Goal: Information Seeking & Learning: Learn about a topic

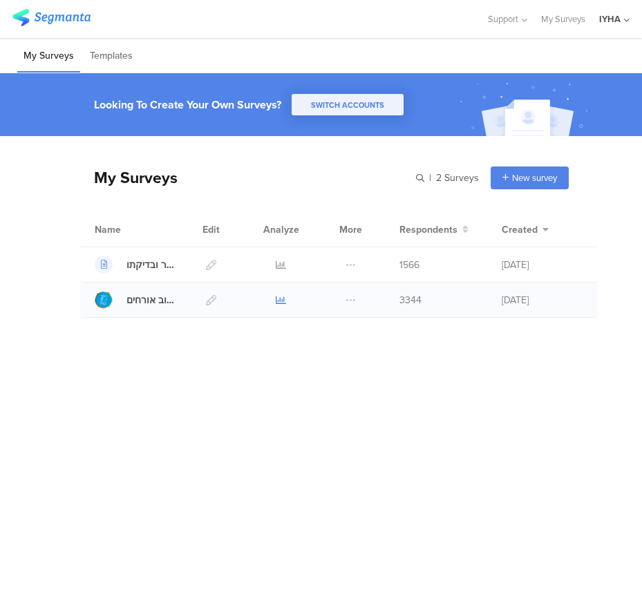
click at [281, 303] on icon at bounding box center [281, 300] width 10 height 10
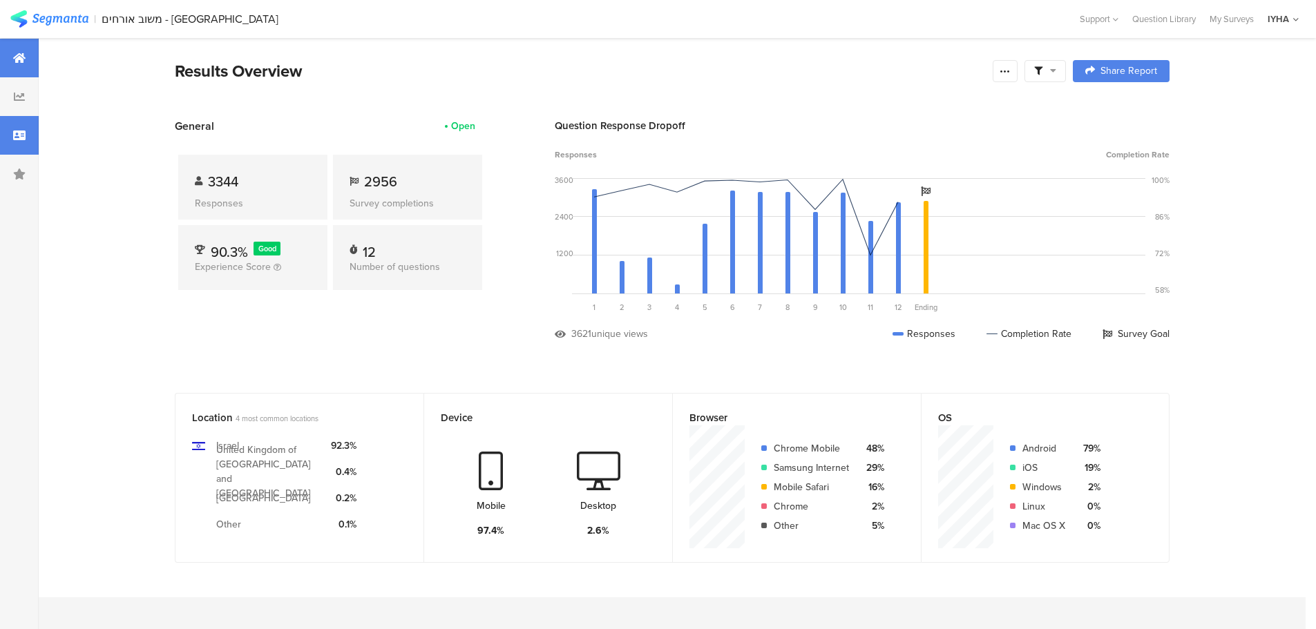
click at [14, 129] on div at bounding box center [19, 135] width 39 height 39
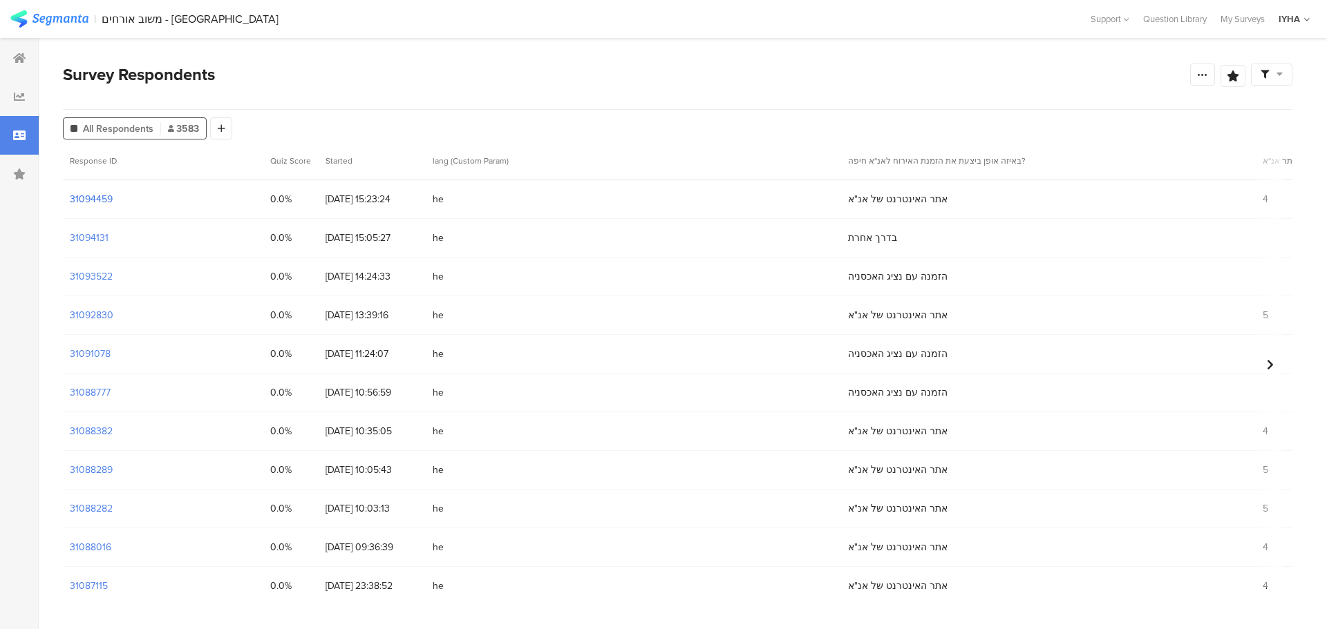
click at [87, 206] on section "31094459" at bounding box center [91, 199] width 43 height 15
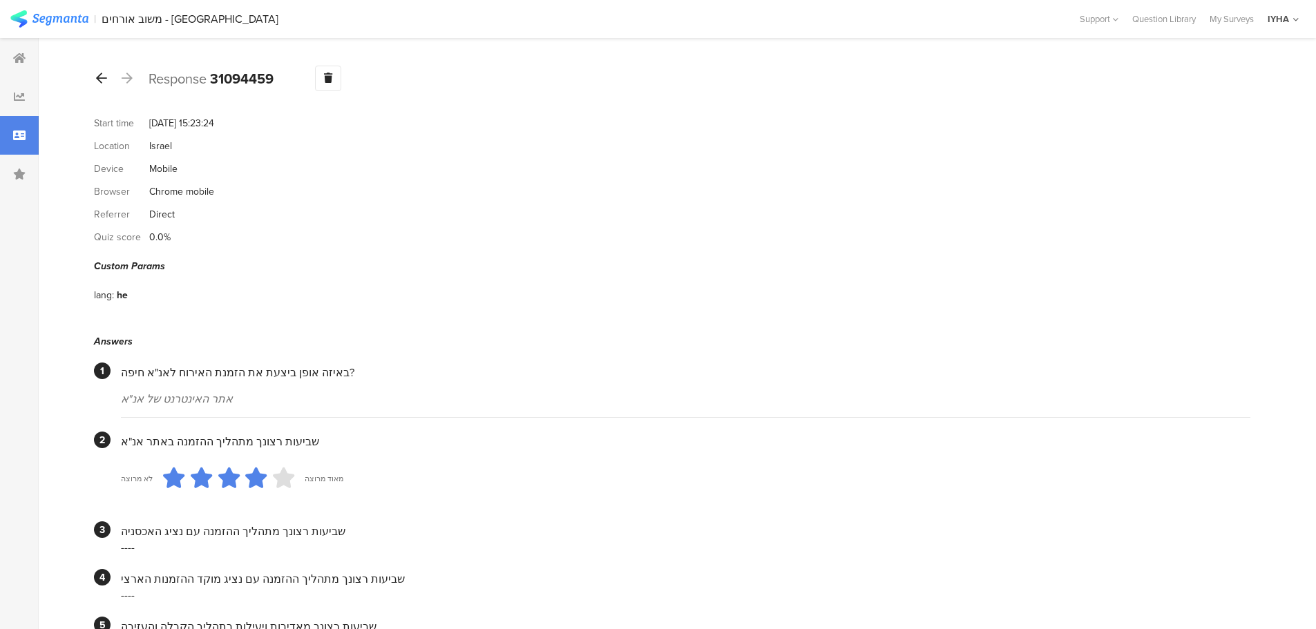
click at [105, 74] on icon at bounding box center [101, 78] width 11 height 12
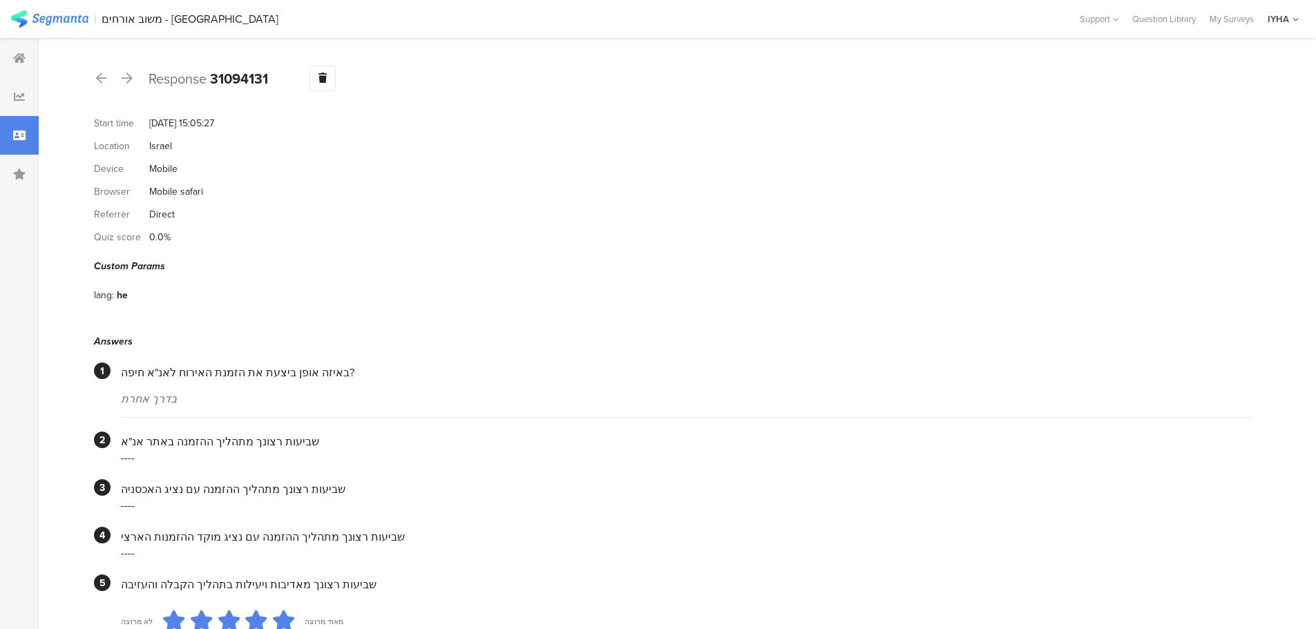
click at [110, 79] on div "Response 31094131 Warning Delete Cancel" at bounding box center [672, 79] width 1157 height 26
click at [101, 82] on icon at bounding box center [101, 78] width 11 height 12
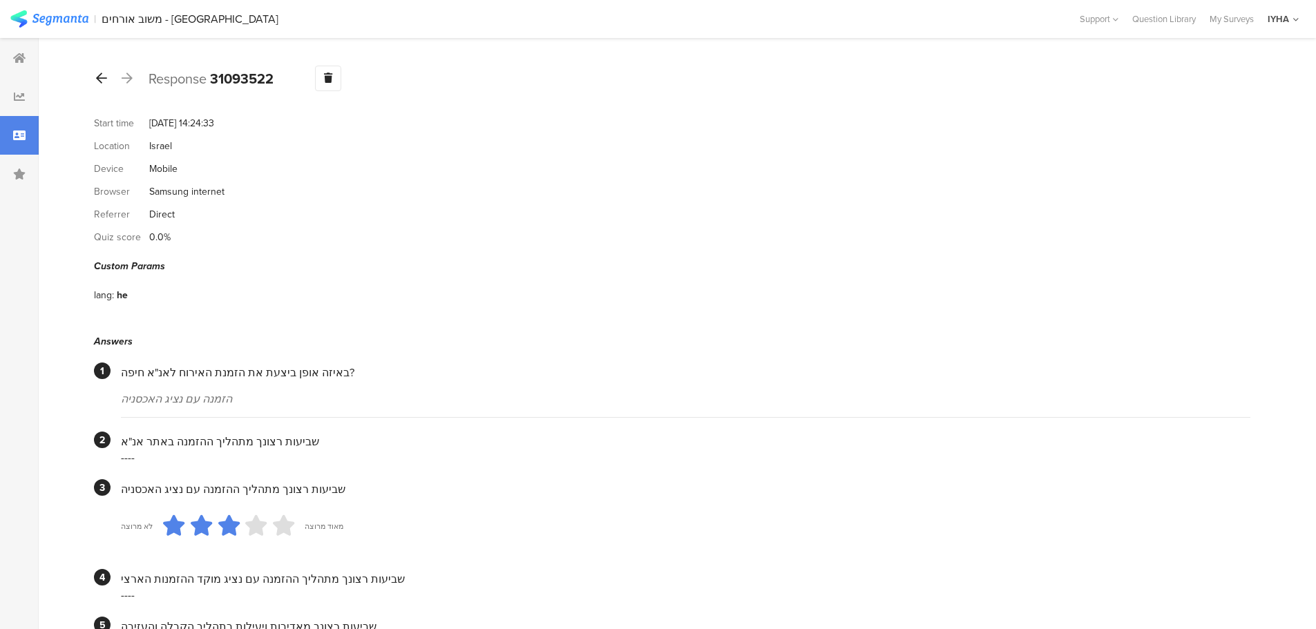
click at [101, 77] on icon at bounding box center [101, 78] width 11 height 12
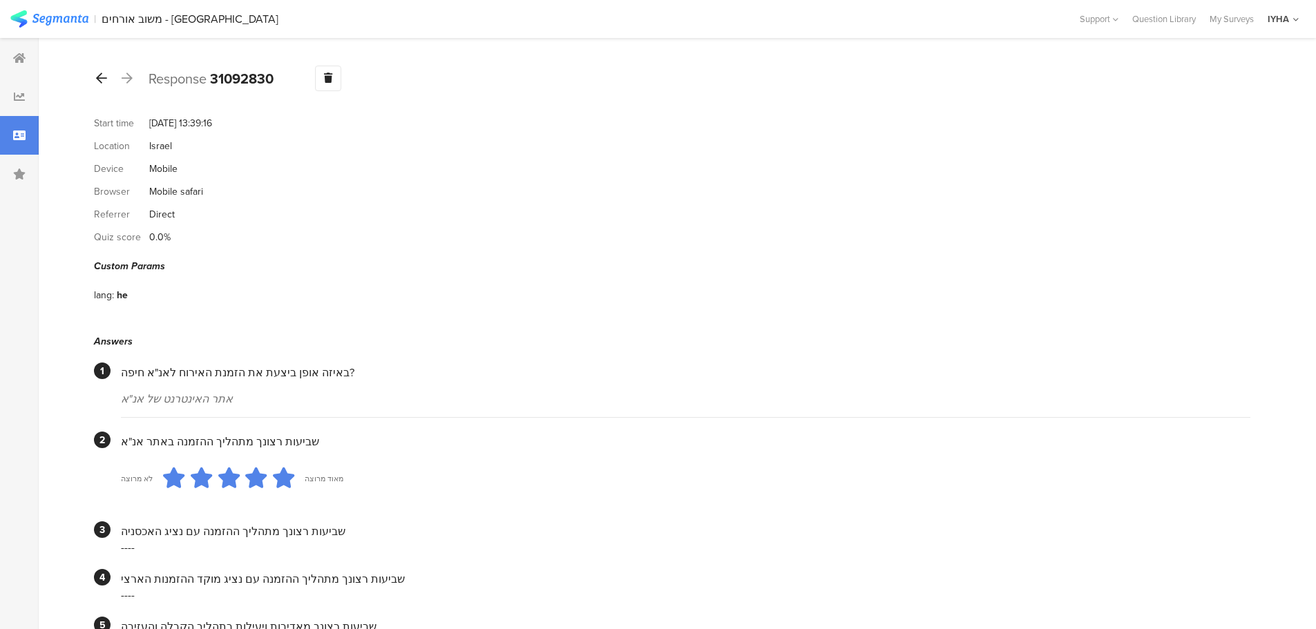
click at [105, 84] on icon at bounding box center [101, 78] width 11 height 12
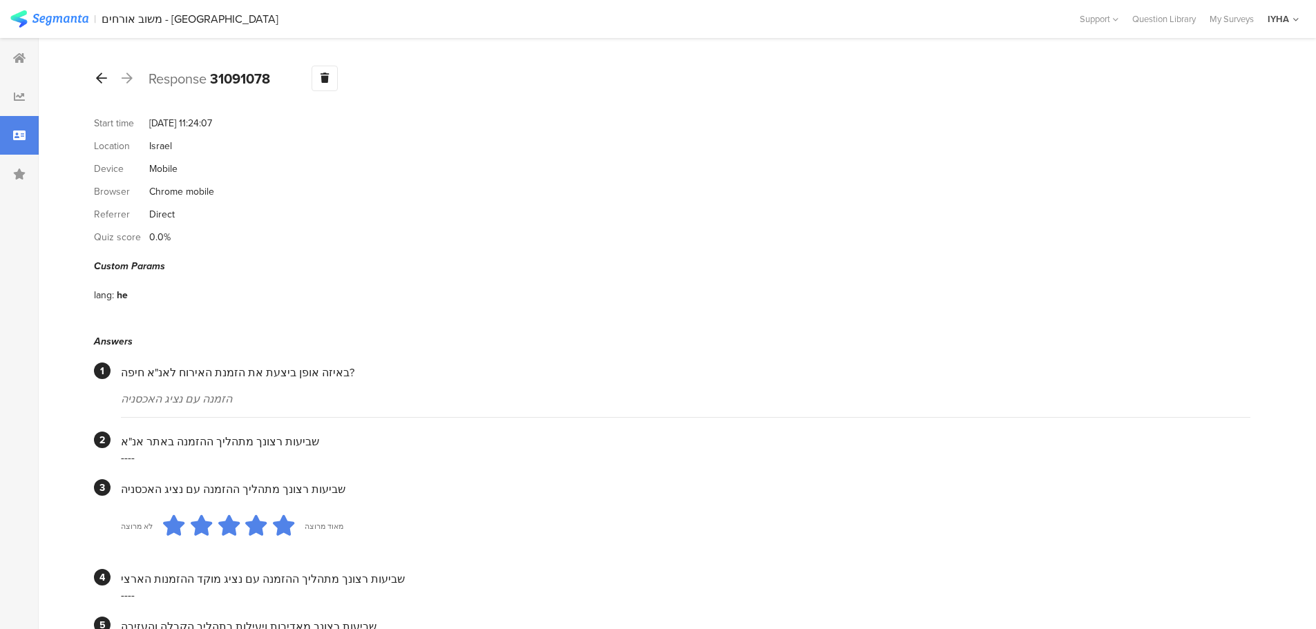
click at [101, 78] on icon at bounding box center [101, 78] width 11 height 12
click at [100, 77] on icon at bounding box center [101, 78] width 11 height 12
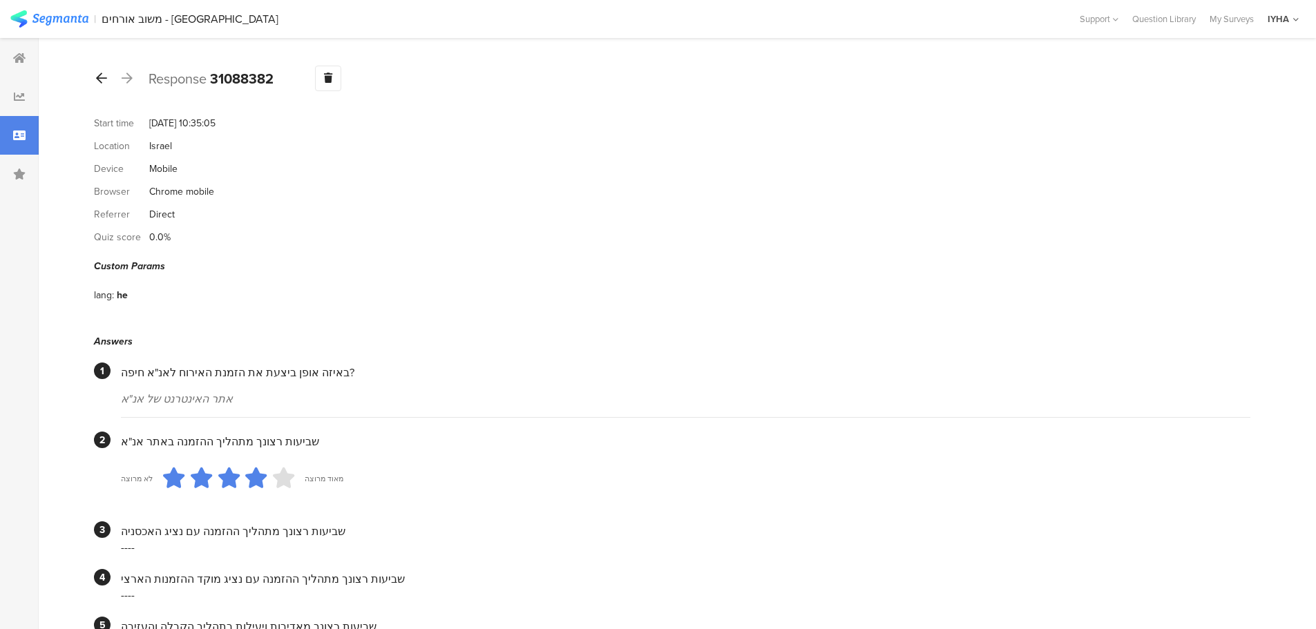
click at [108, 80] on div at bounding box center [101, 79] width 15 height 22
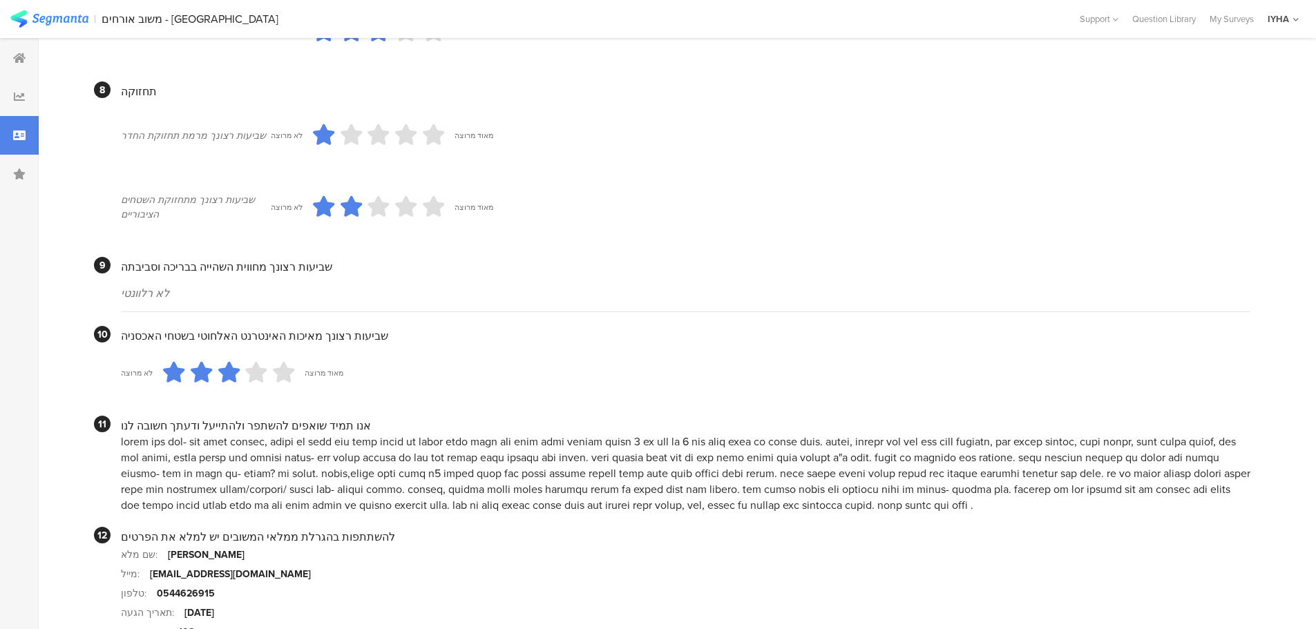
scroll to position [1205, 0]
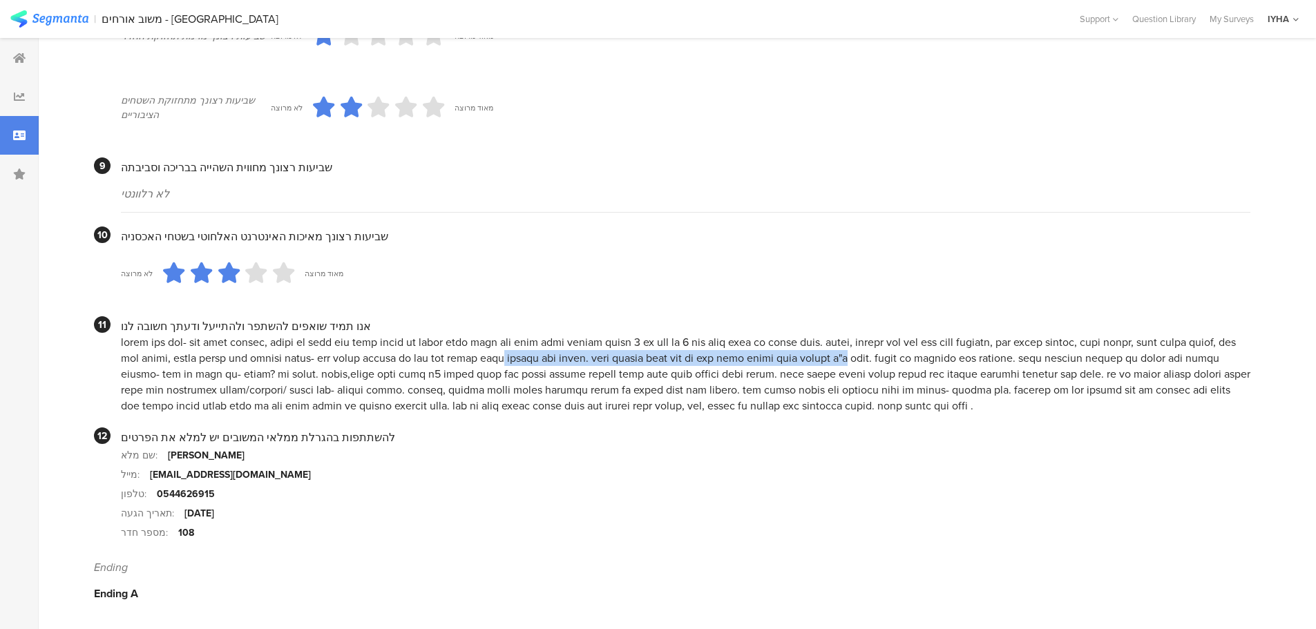
drag, startPoint x: 866, startPoint y: 359, endPoint x: 504, endPoint y: 363, distance: 362.1
click at [504, 363] on div at bounding box center [686, 373] width 1130 height 79
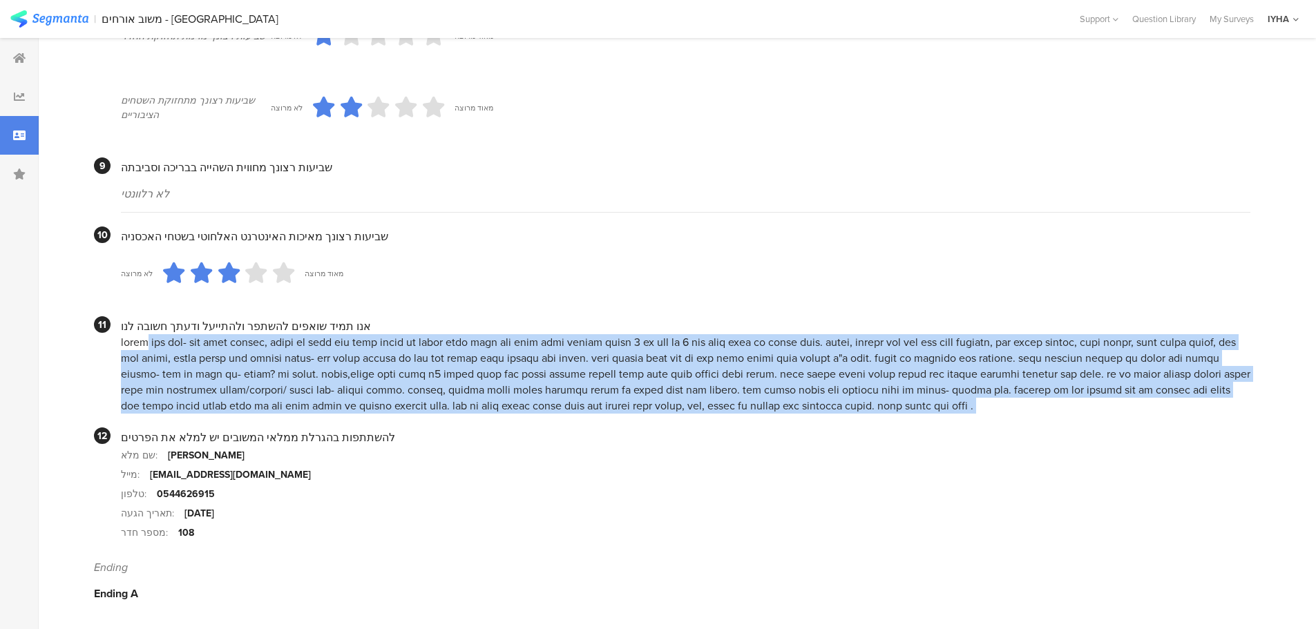
click at [504, 363] on div at bounding box center [686, 373] width 1130 height 79
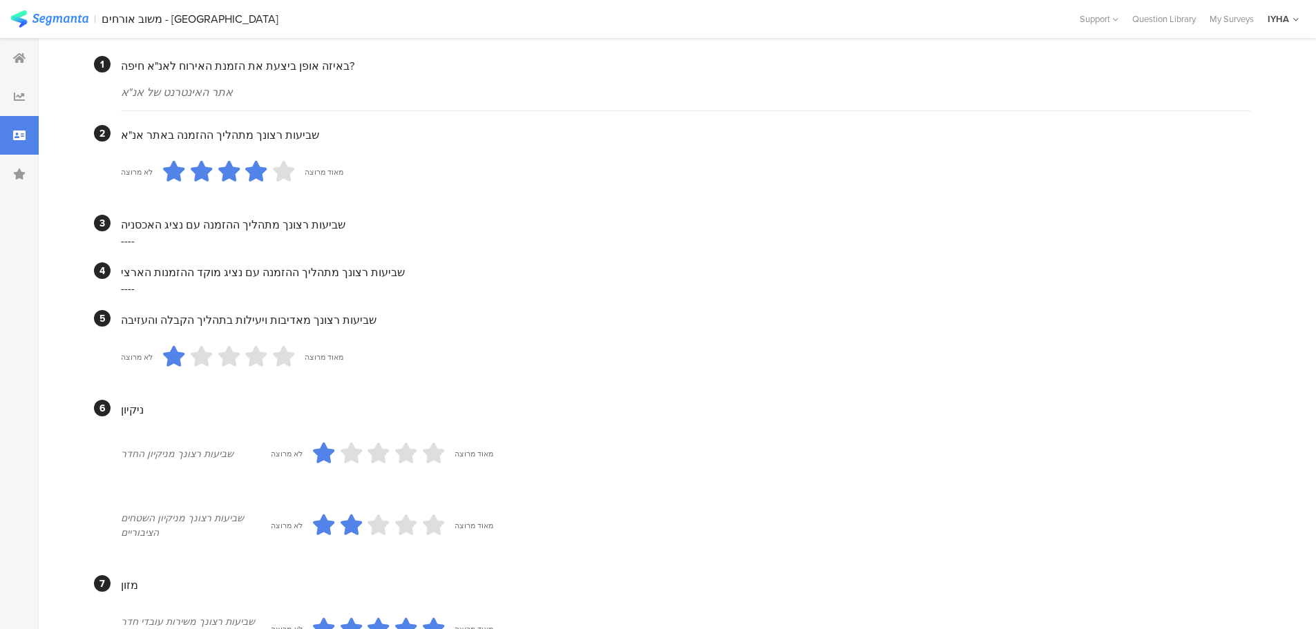
scroll to position [0, 0]
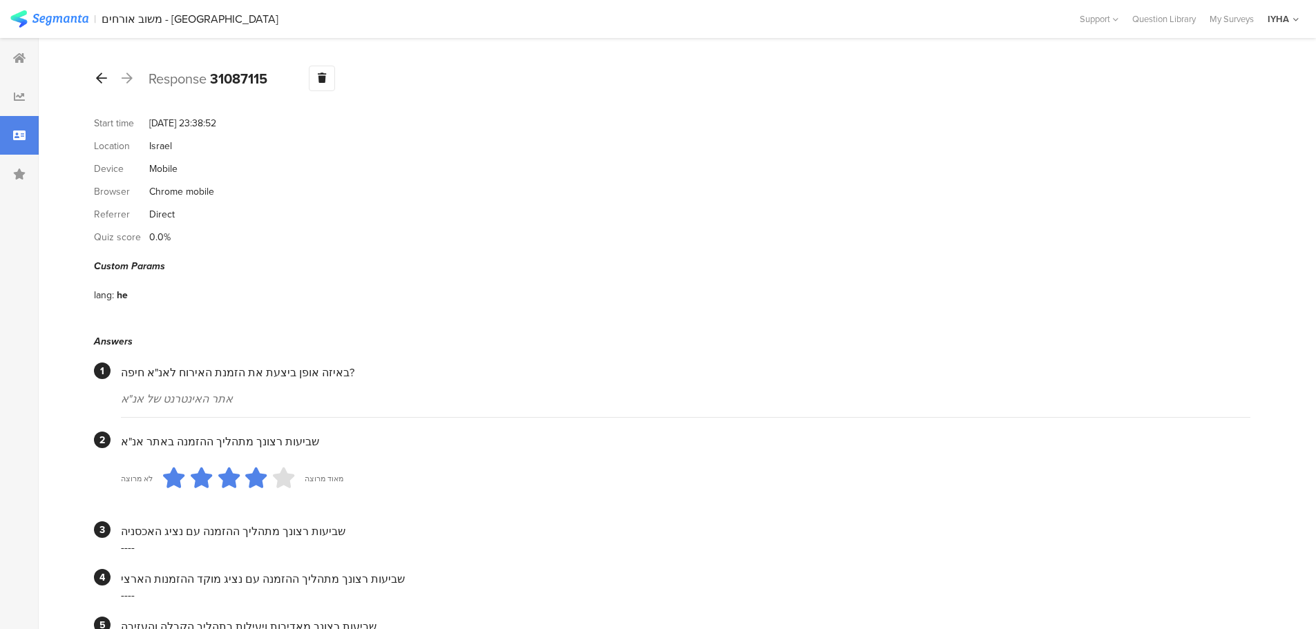
click at [99, 79] on icon at bounding box center [101, 78] width 11 height 12
click at [106, 86] on div at bounding box center [101, 79] width 15 height 22
click at [103, 72] on icon at bounding box center [101, 78] width 11 height 12
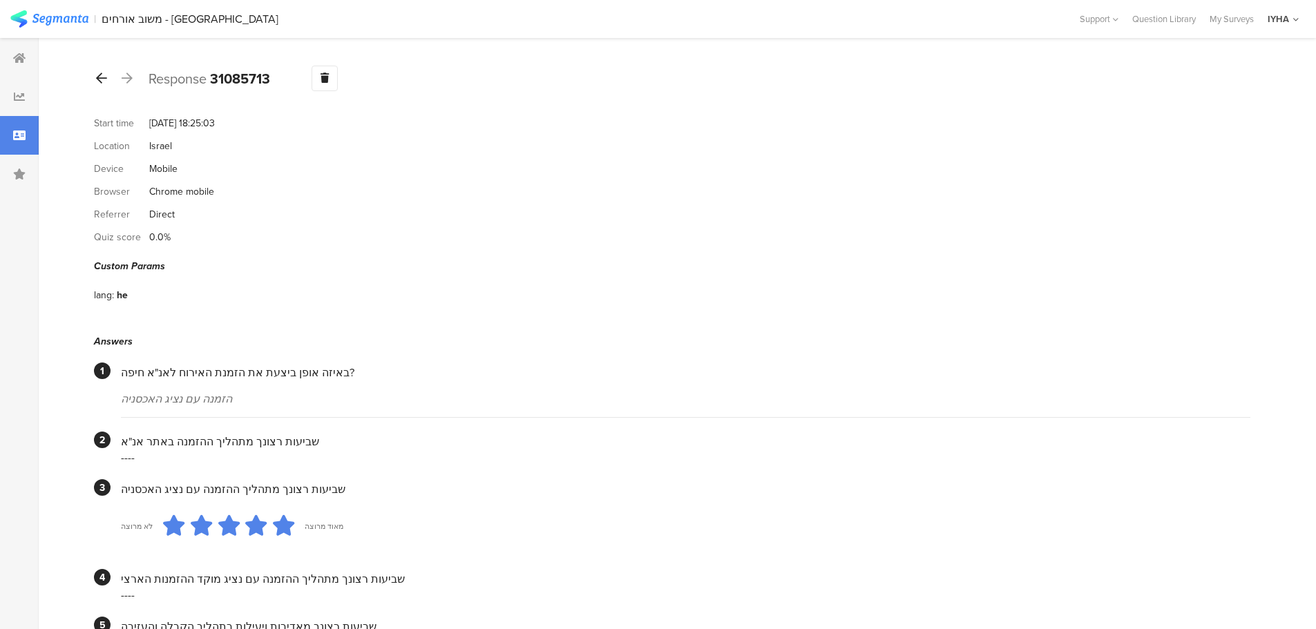
click at [103, 72] on icon at bounding box center [101, 78] width 11 height 12
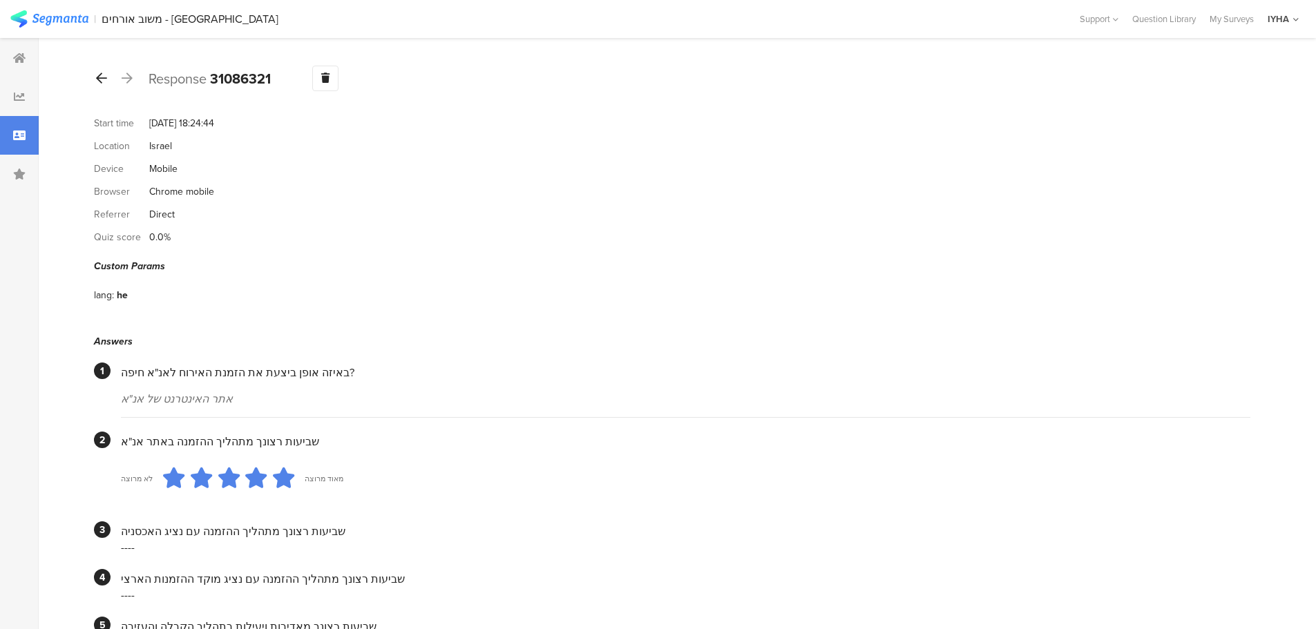
click at [103, 72] on icon at bounding box center [101, 78] width 11 height 12
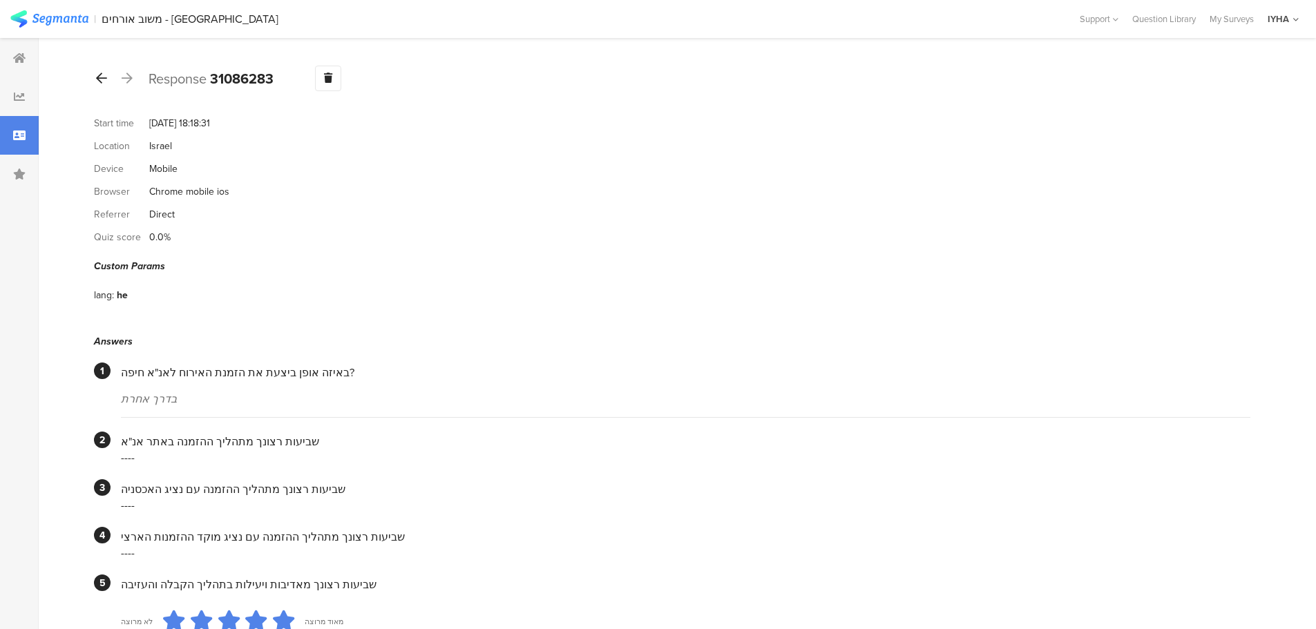
click at [102, 82] on icon at bounding box center [101, 78] width 11 height 12
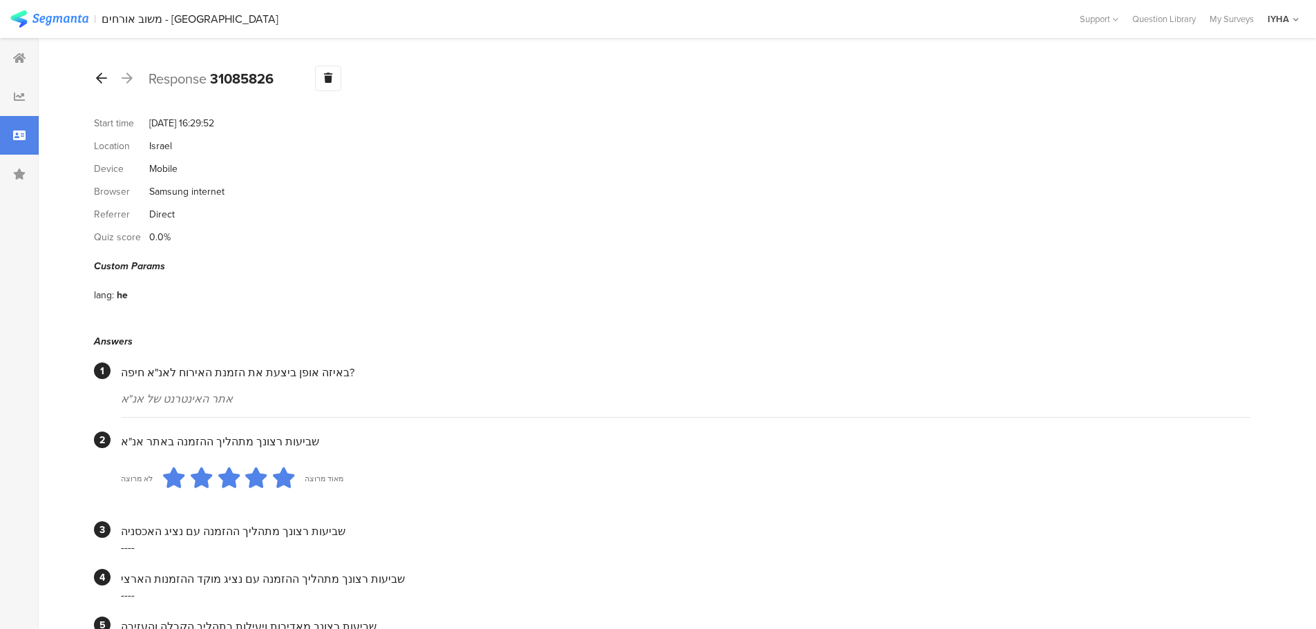
click at [103, 81] on icon at bounding box center [101, 78] width 11 height 12
click at [96, 75] on icon at bounding box center [101, 78] width 11 height 12
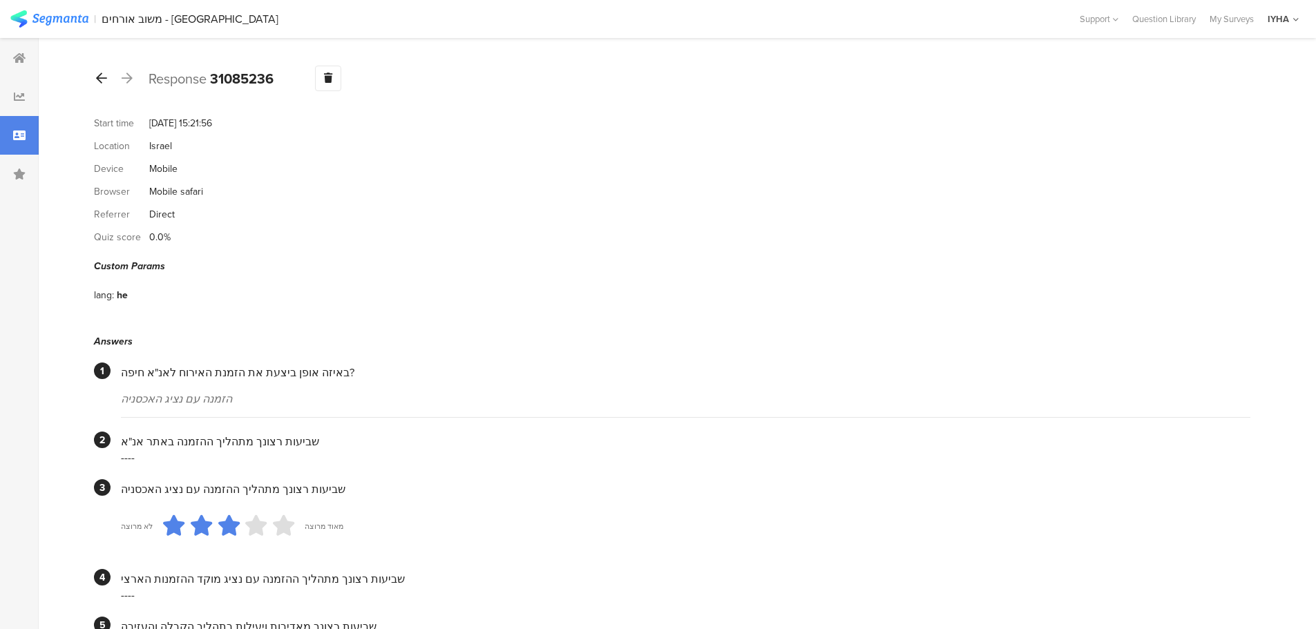
click at [100, 79] on icon at bounding box center [101, 78] width 11 height 12
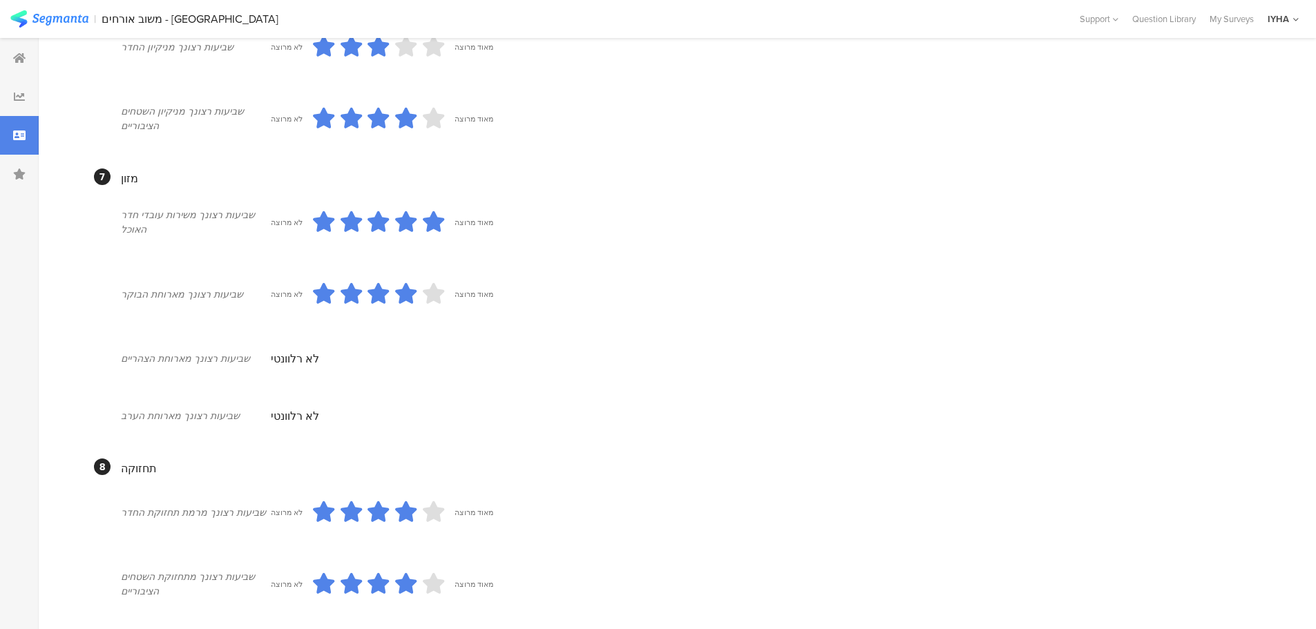
scroll to position [645, 0]
